Goal: Task Accomplishment & Management: Manage account settings

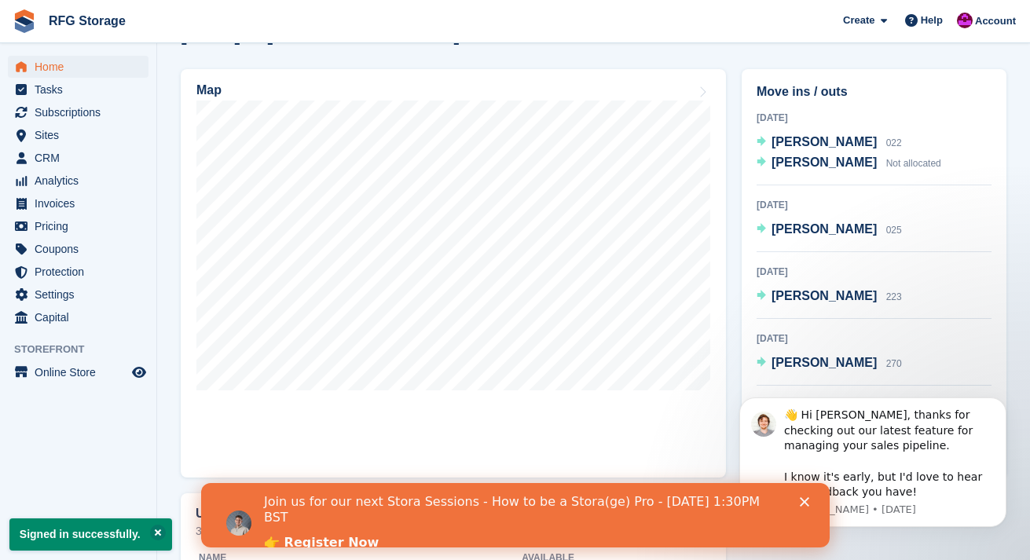
scroll to position [486, 0]
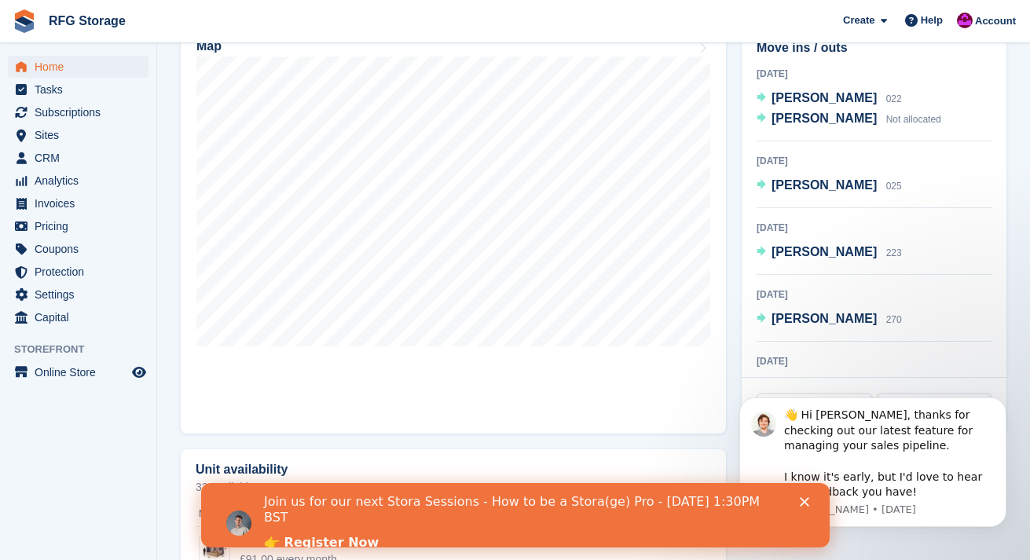
click at [805, 504] on polygon "Close" at bounding box center [803, 501] width 9 height 9
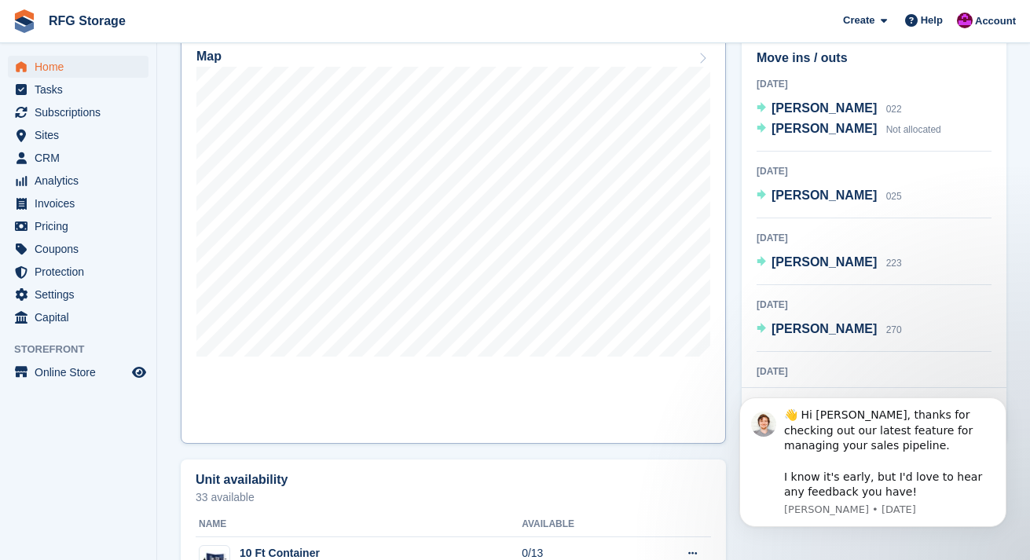
scroll to position [473, 0]
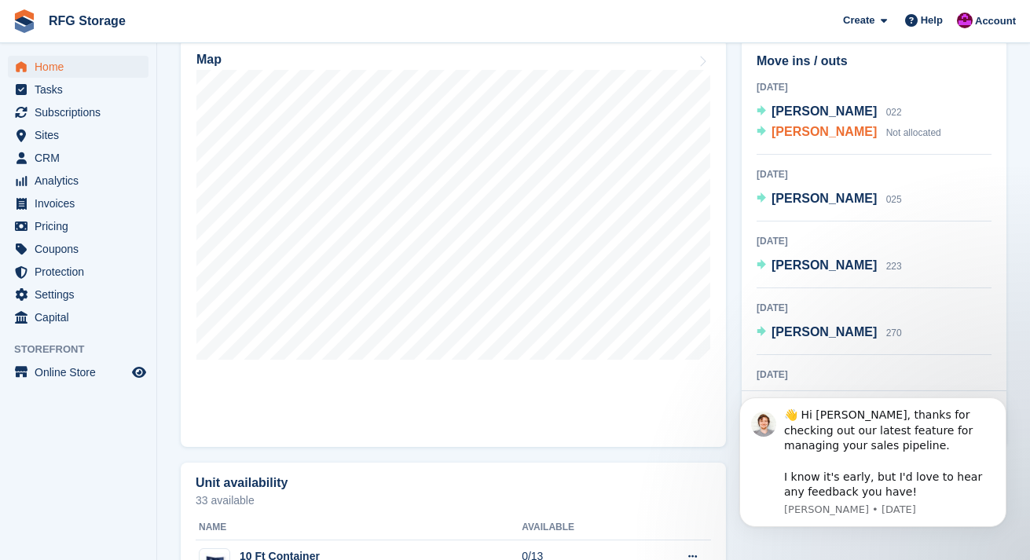
click at [854, 134] on span "[PERSON_NAME]" at bounding box center [823, 131] width 105 height 13
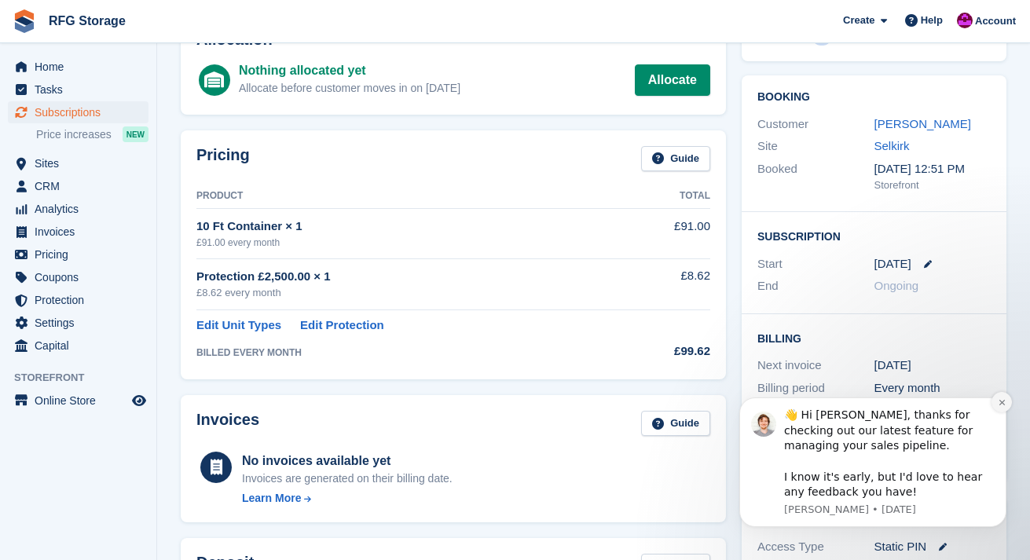
click at [995, 405] on button "Dismiss notification" at bounding box center [1001, 402] width 20 height 20
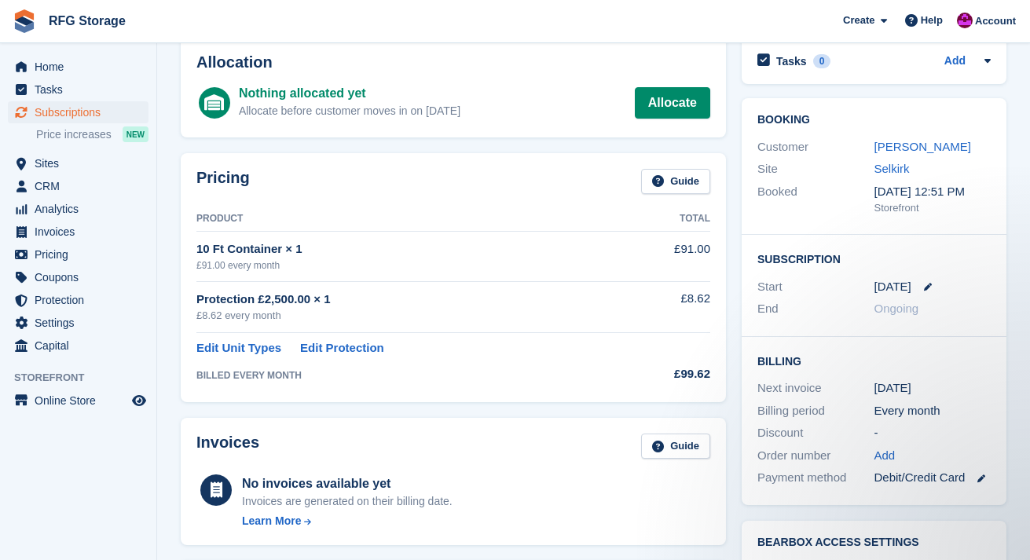
scroll to position [35, 0]
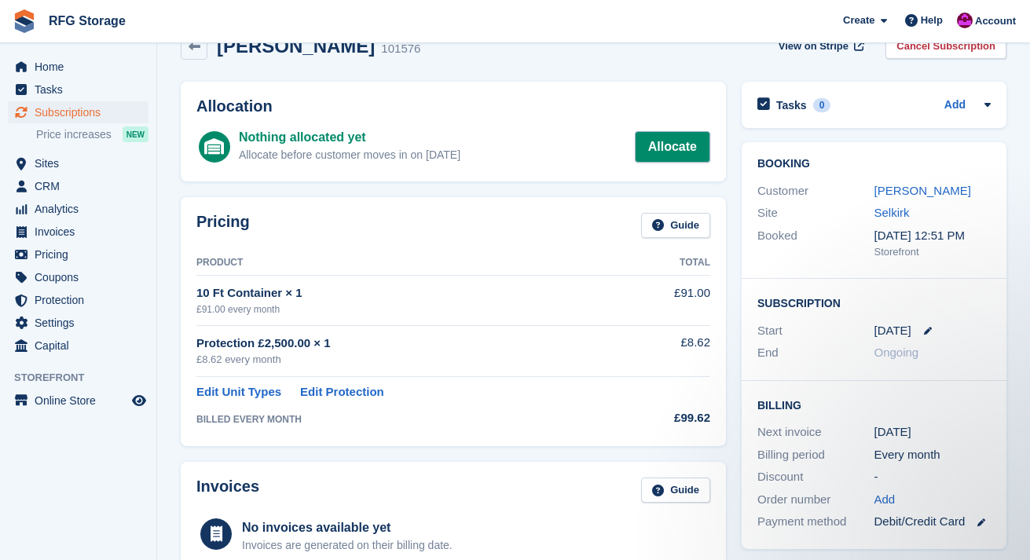
click at [666, 142] on link "Allocate" at bounding box center [672, 146] width 75 height 31
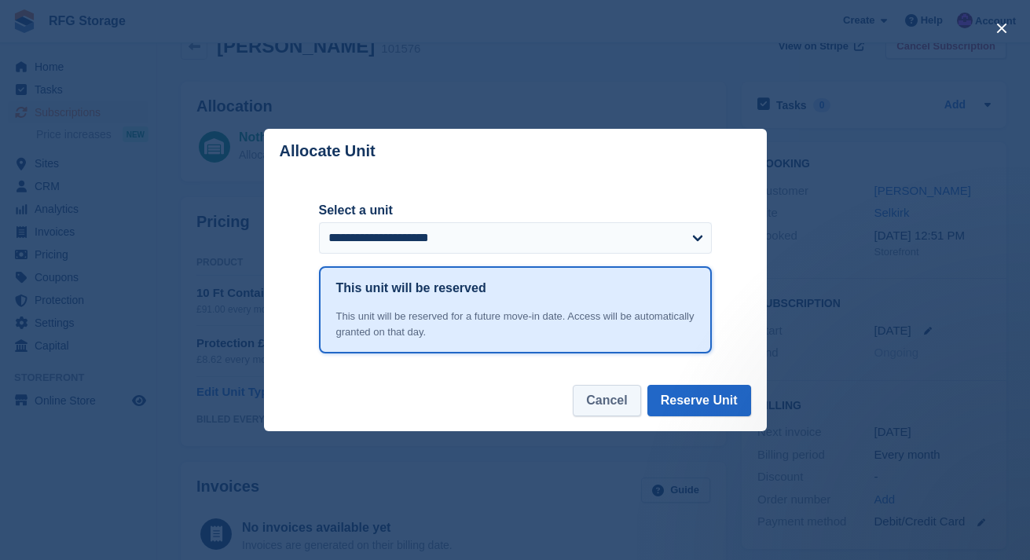
click at [630, 409] on button "Cancel" at bounding box center [607, 400] width 68 height 31
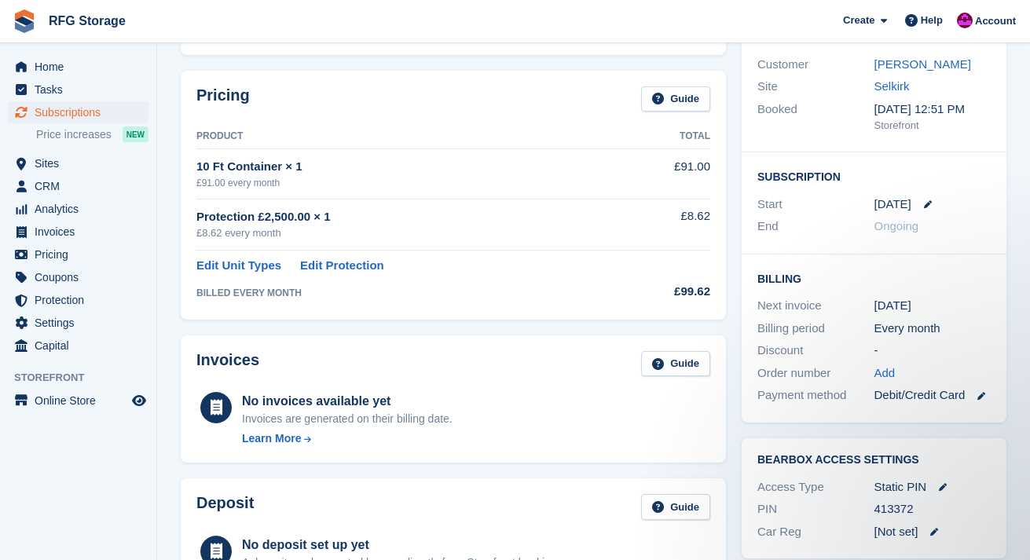
scroll to position [45, 0]
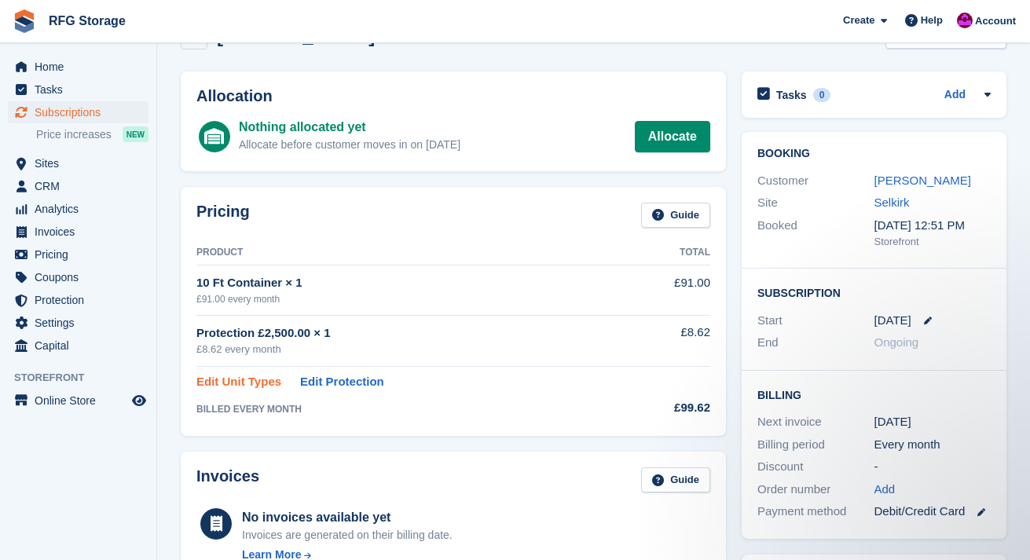
click at [237, 383] on link "Edit Unit Types" at bounding box center [238, 382] width 85 height 18
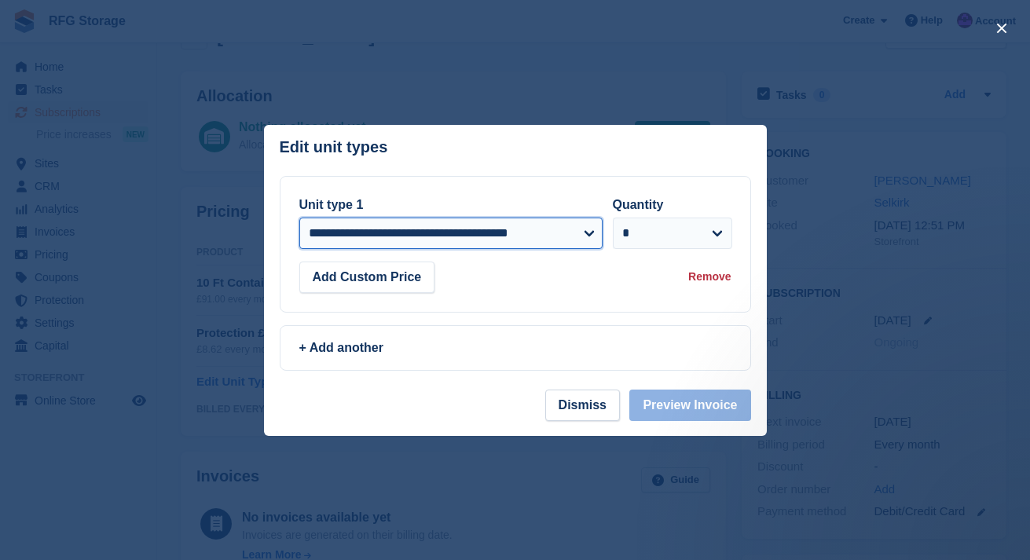
select select "*****"
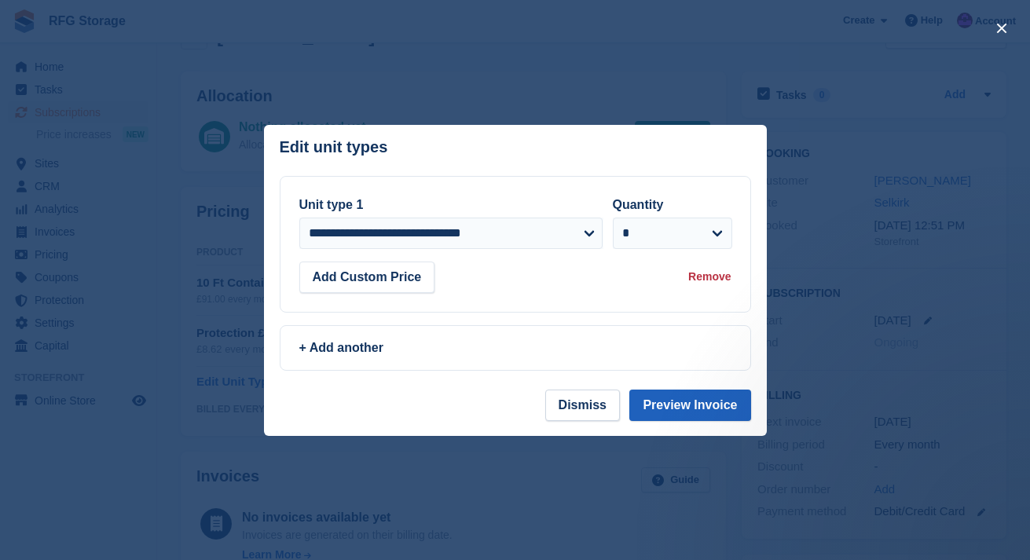
click at [716, 412] on button "Preview Invoice" at bounding box center [689, 405] width 121 height 31
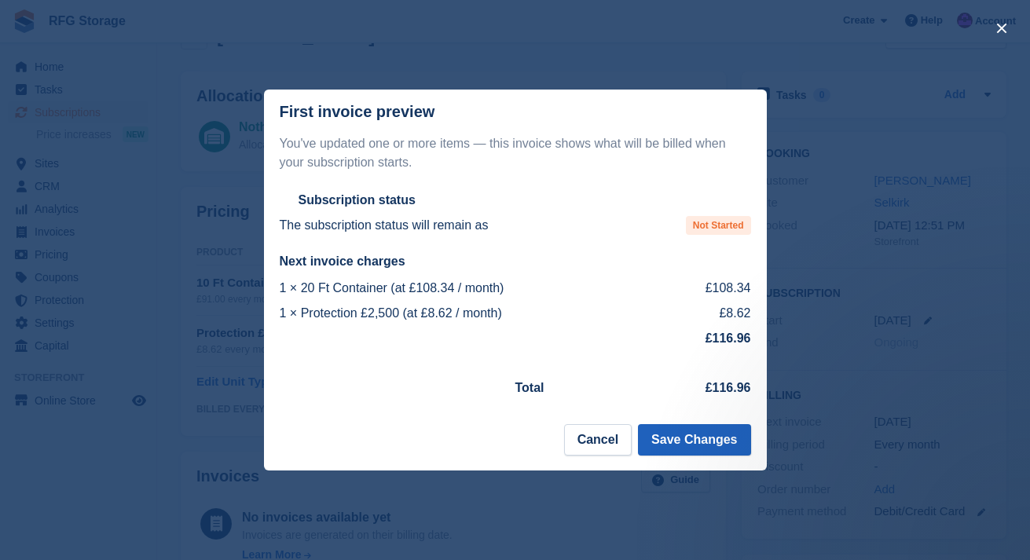
click at [710, 441] on button "Save Changes" at bounding box center [694, 439] width 112 height 31
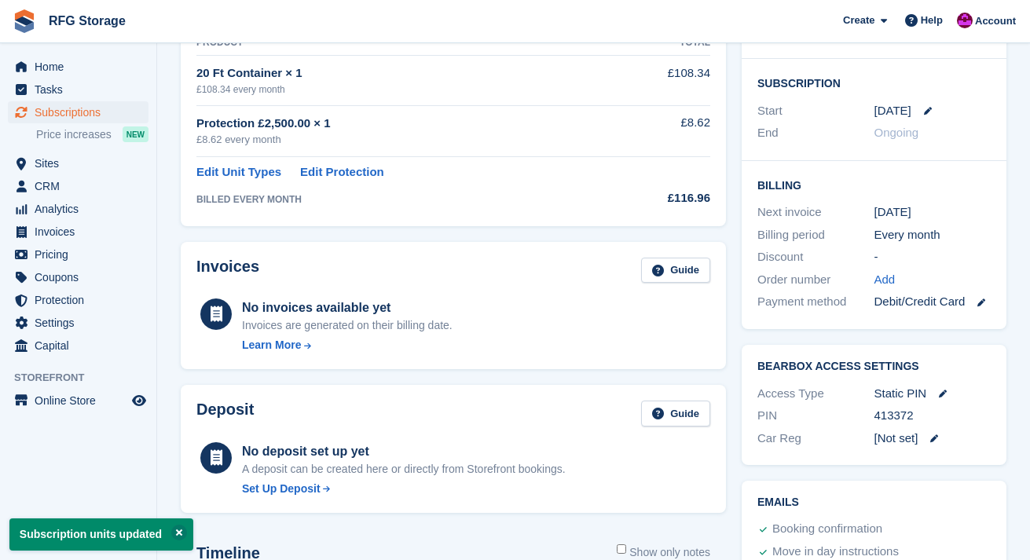
scroll to position [0, 0]
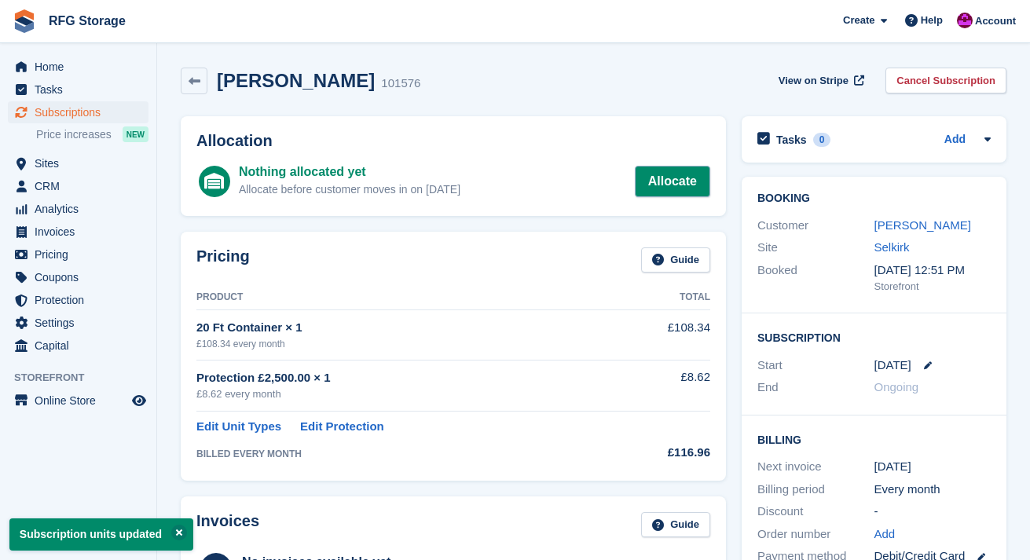
click at [686, 187] on link "Allocate" at bounding box center [672, 181] width 75 height 31
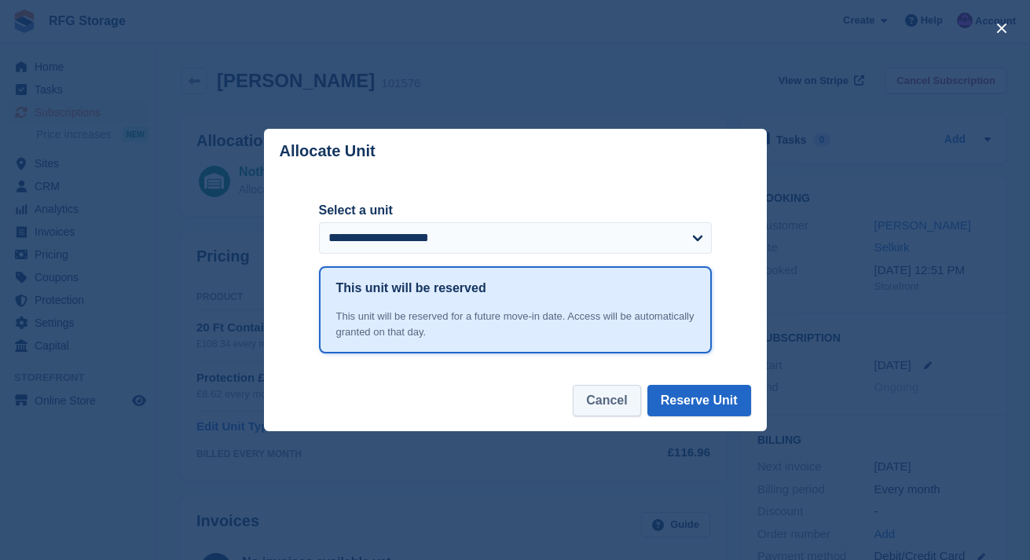
click at [605, 400] on button "Cancel" at bounding box center [607, 400] width 68 height 31
